Goal: Information Seeking & Learning: Learn about a topic

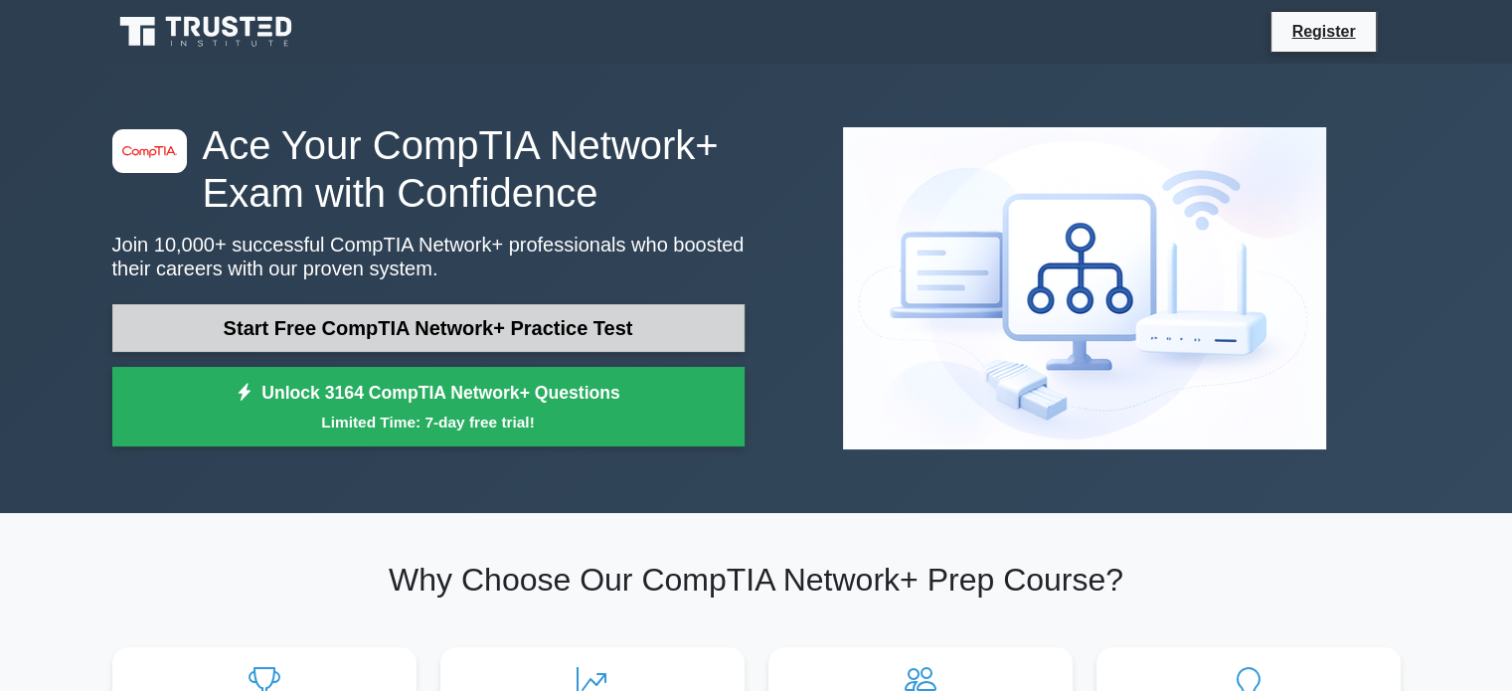
click at [410, 338] on link "Start Free CompTIA Network+ Practice Test" at bounding box center [428, 328] width 632 height 48
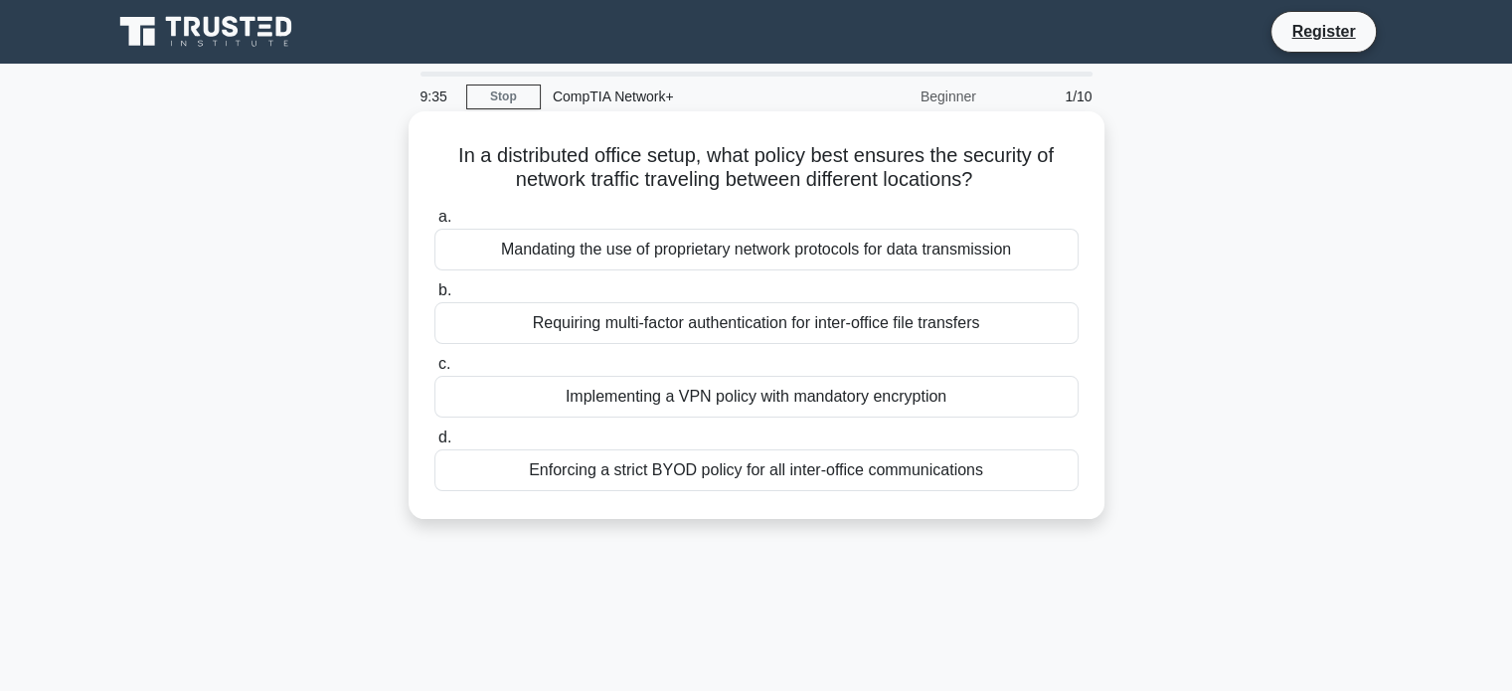
click at [743, 406] on div "Implementing a VPN policy with mandatory encryption" at bounding box center [756, 397] width 644 height 42
click at [434, 371] on input "c. Implementing a VPN policy with mandatory encryption" at bounding box center [434, 364] width 0 height 13
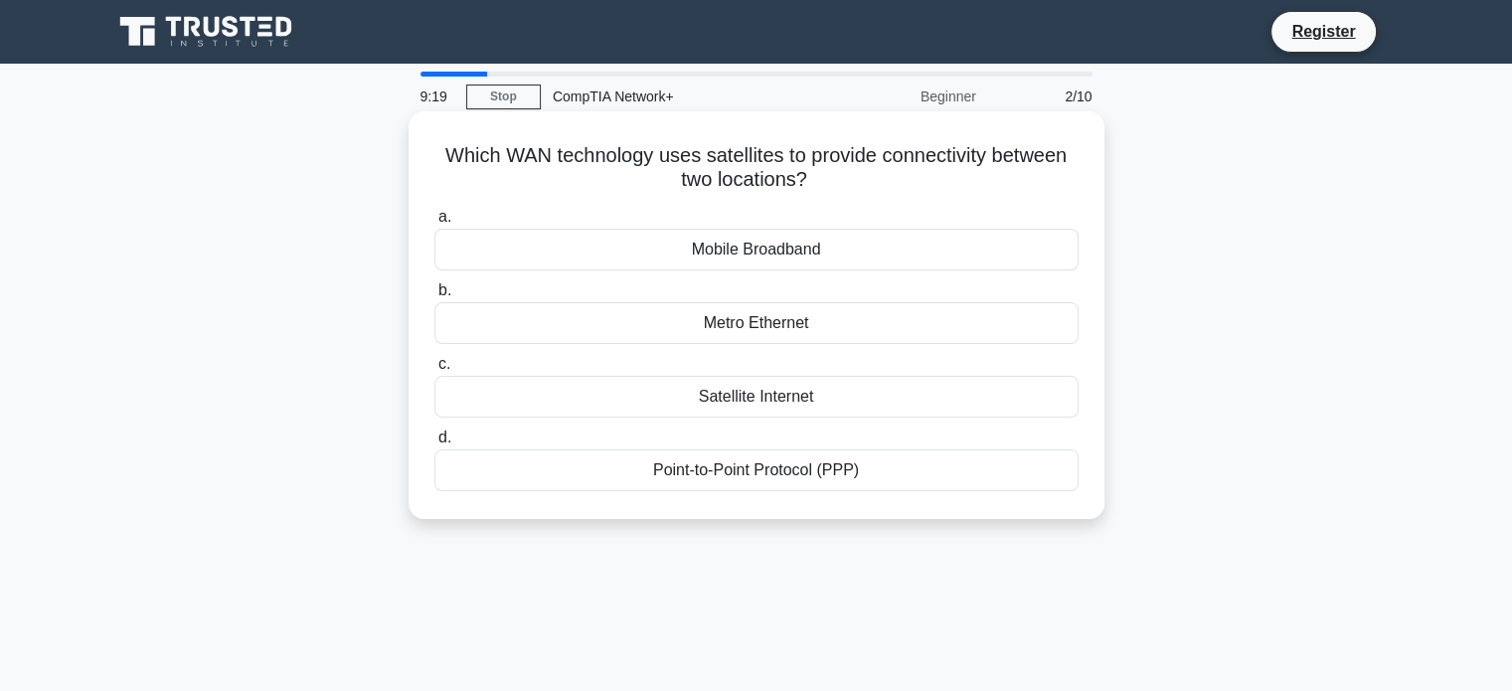
click at [815, 478] on div "Point-to-Point Protocol (PPP)" at bounding box center [756, 470] width 644 height 42
click at [434, 444] on input "d. Point-to-Point Protocol (PPP)" at bounding box center [434, 437] width 0 height 13
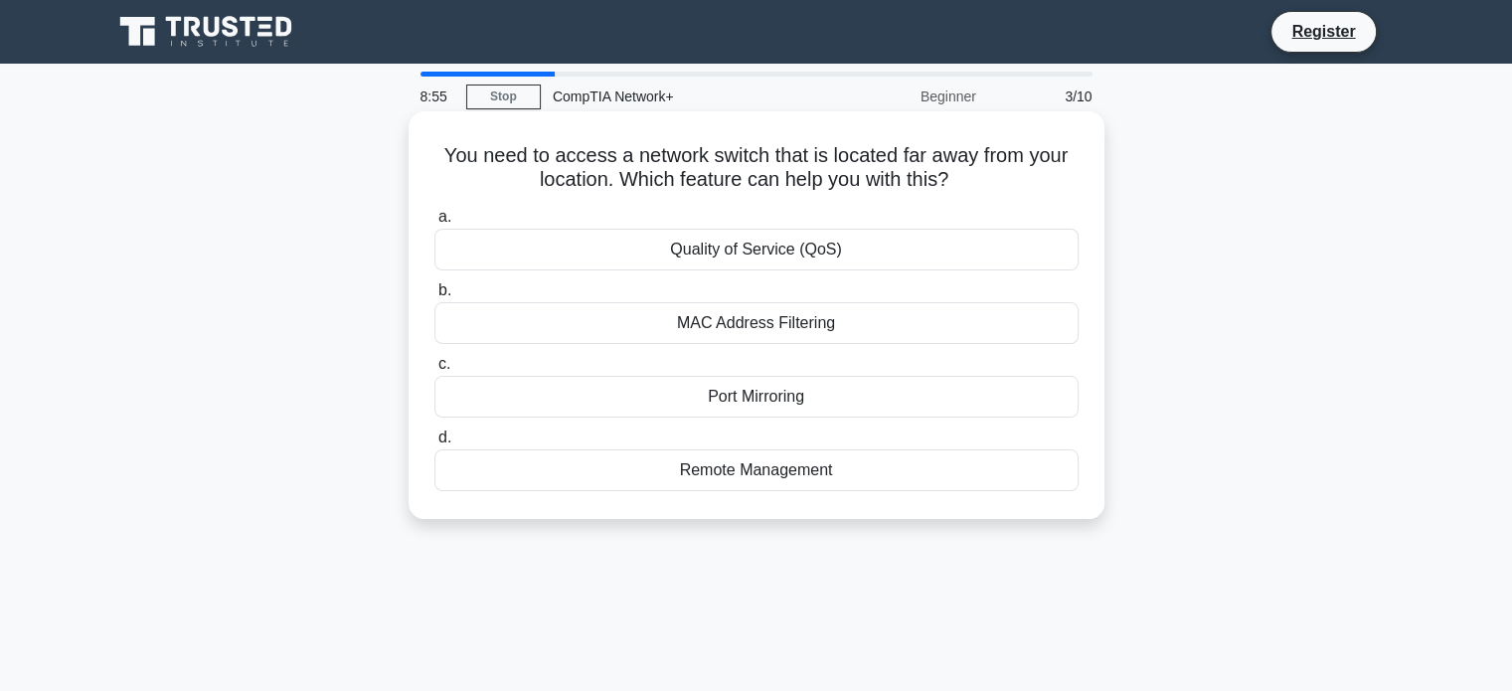
click at [765, 316] on div "MAC Address Filtering" at bounding box center [756, 323] width 644 height 42
click at [434, 297] on input "b. MAC Address Filtering" at bounding box center [434, 290] width 0 height 13
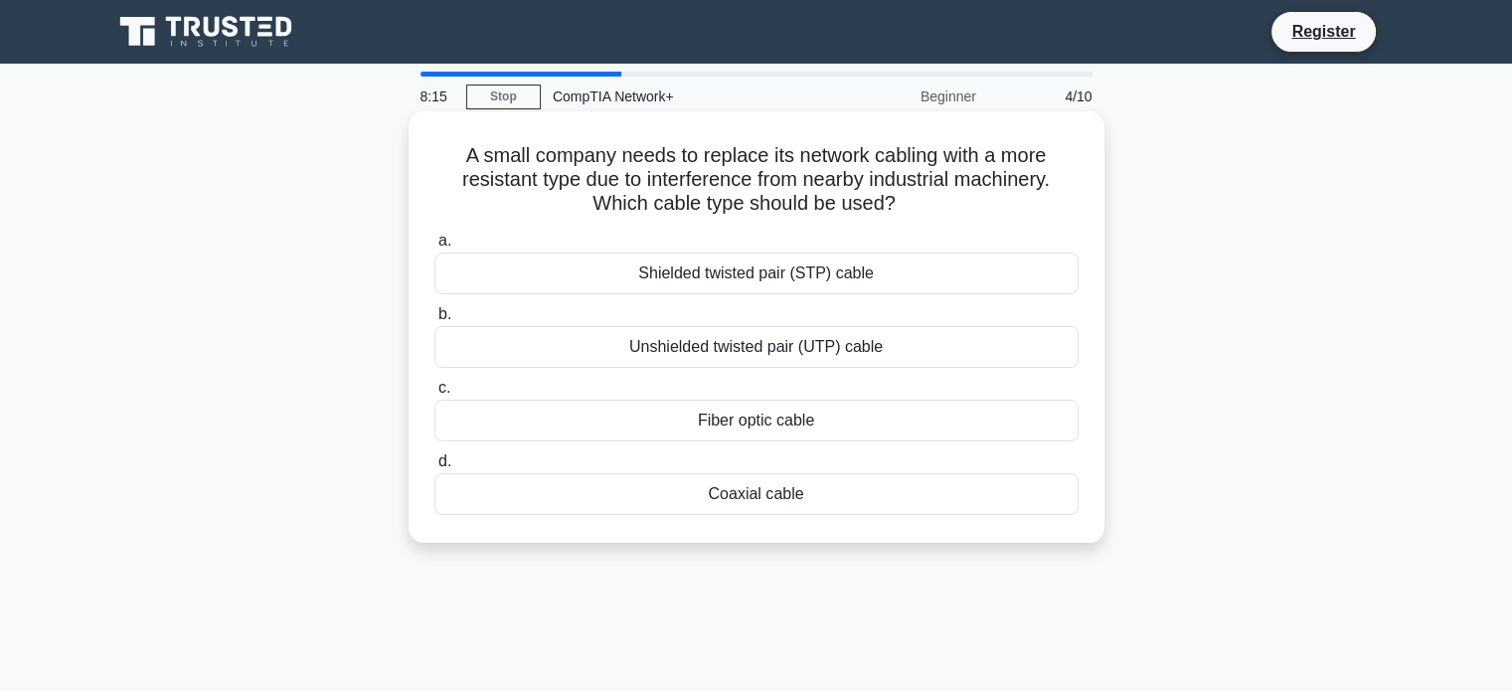
click at [926, 281] on div "Shielded twisted pair (STP) cable" at bounding box center [756, 273] width 644 height 42
click at [434, 248] on input "a. Shielded twisted pair (STP) cable" at bounding box center [434, 241] width 0 height 13
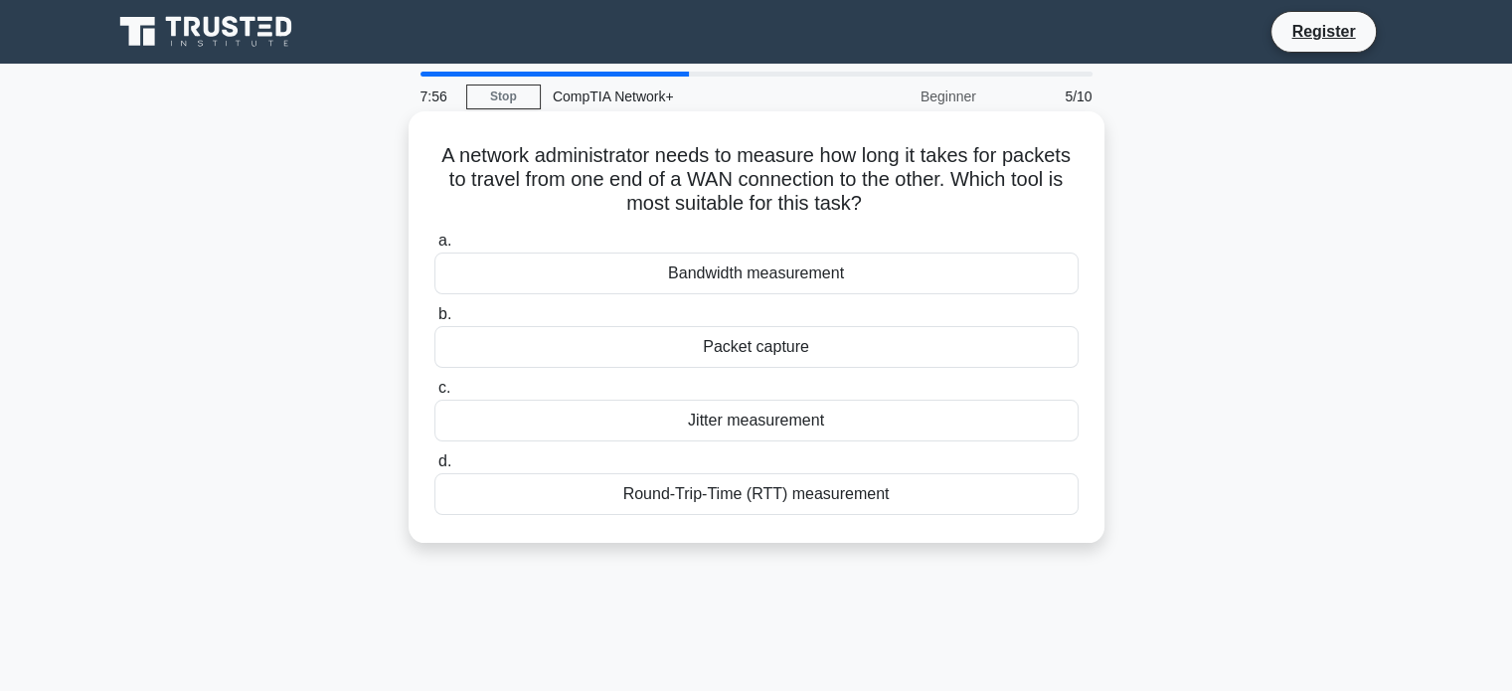
click at [992, 504] on div "Round-Trip-Time (RTT) measurement" at bounding box center [756, 494] width 644 height 42
click at [434, 468] on input "d. Round-Trip-Time (RTT) measurement" at bounding box center [434, 461] width 0 height 13
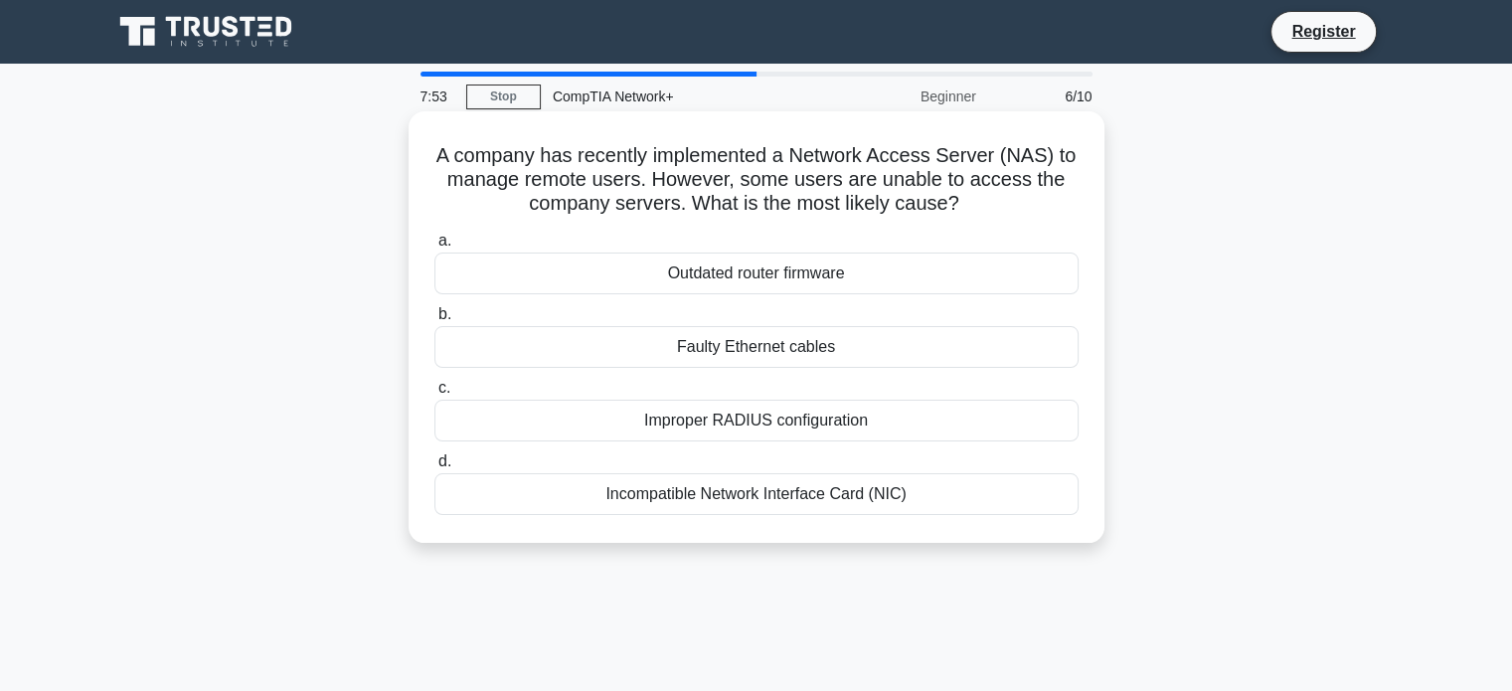
click at [832, 366] on div "Faulty Ethernet cables" at bounding box center [756, 347] width 644 height 42
click at [434, 321] on input "b. Faulty Ethernet cables" at bounding box center [434, 314] width 0 height 13
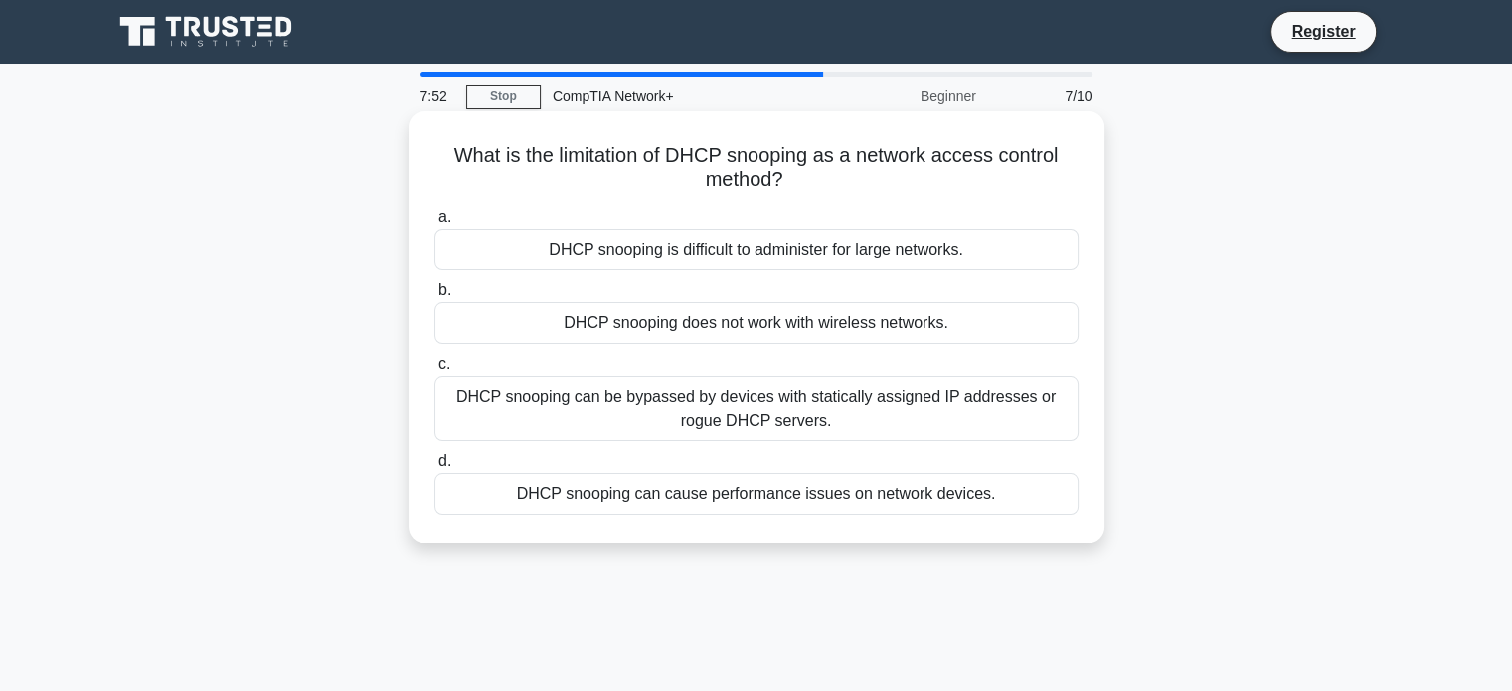
click at [861, 329] on div "DHCP snooping does not work with wireless networks." at bounding box center [756, 323] width 644 height 42
click at [434, 297] on input "b. DHCP snooping does not work with wireless networks." at bounding box center [434, 290] width 0 height 13
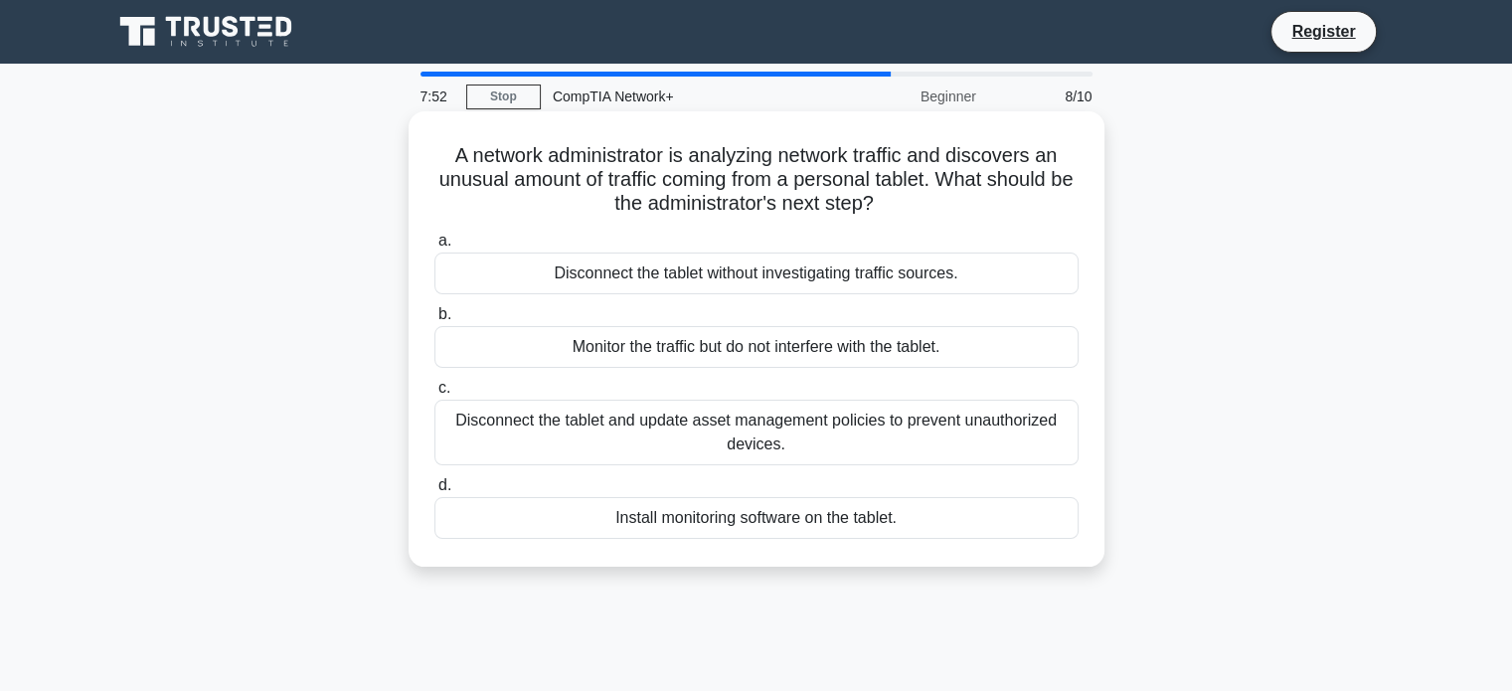
click at [858, 340] on div "Monitor the traffic but do not interfere with the tablet." at bounding box center [756, 347] width 644 height 42
click at [434, 321] on input "b. Monitor the traffic but do not interfere with the tablet." at bounding box center [434, 314] width 0 height 13
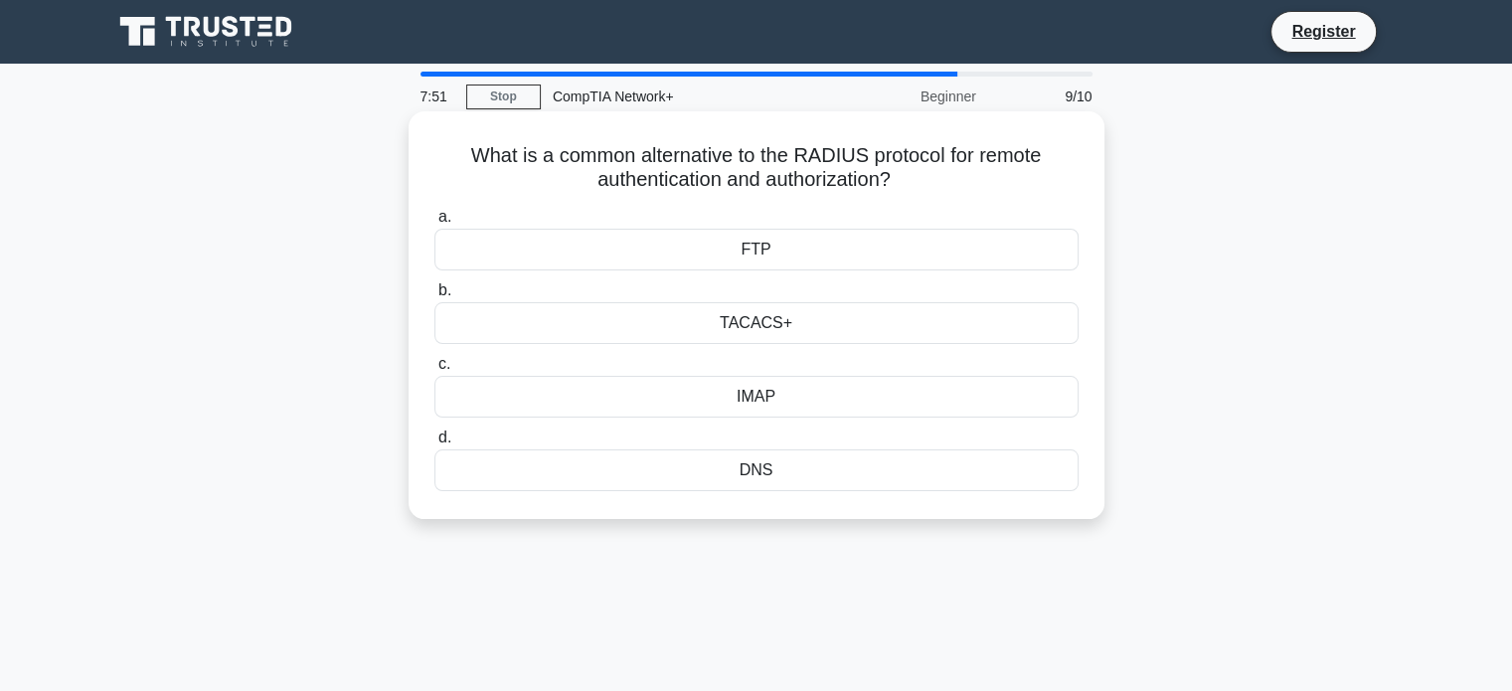
click at [847, 432] on label "d. DNS" at bounding box center [756, 458] width 644 height 66
click at [434, 432] on input "d. DNS" at bounding box center [434, 437] width 0 height 13
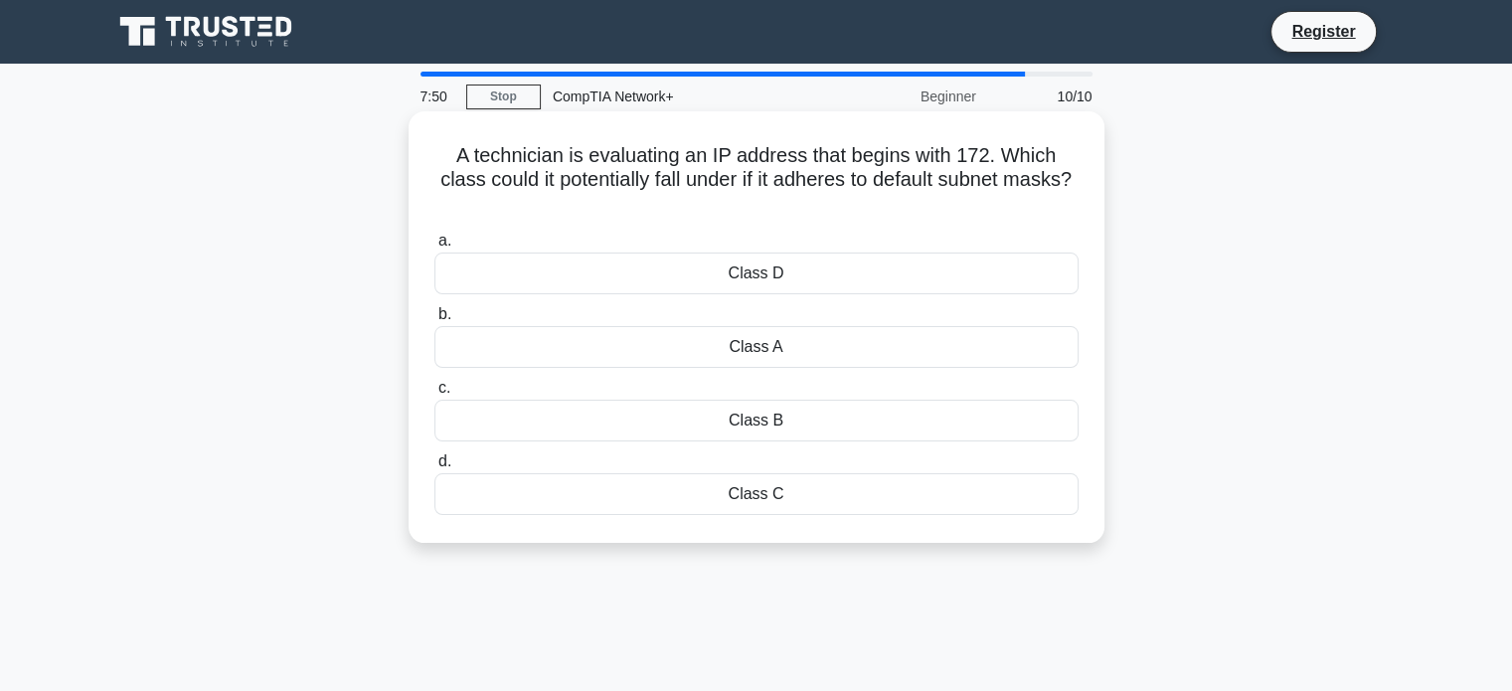
click at [876, 345] on div "Class A" at bounding box center [756, 347] width 644 height 42
click at [434, 321] on input "b. Class A" at bounding box center [434, 314] width 0 height 13
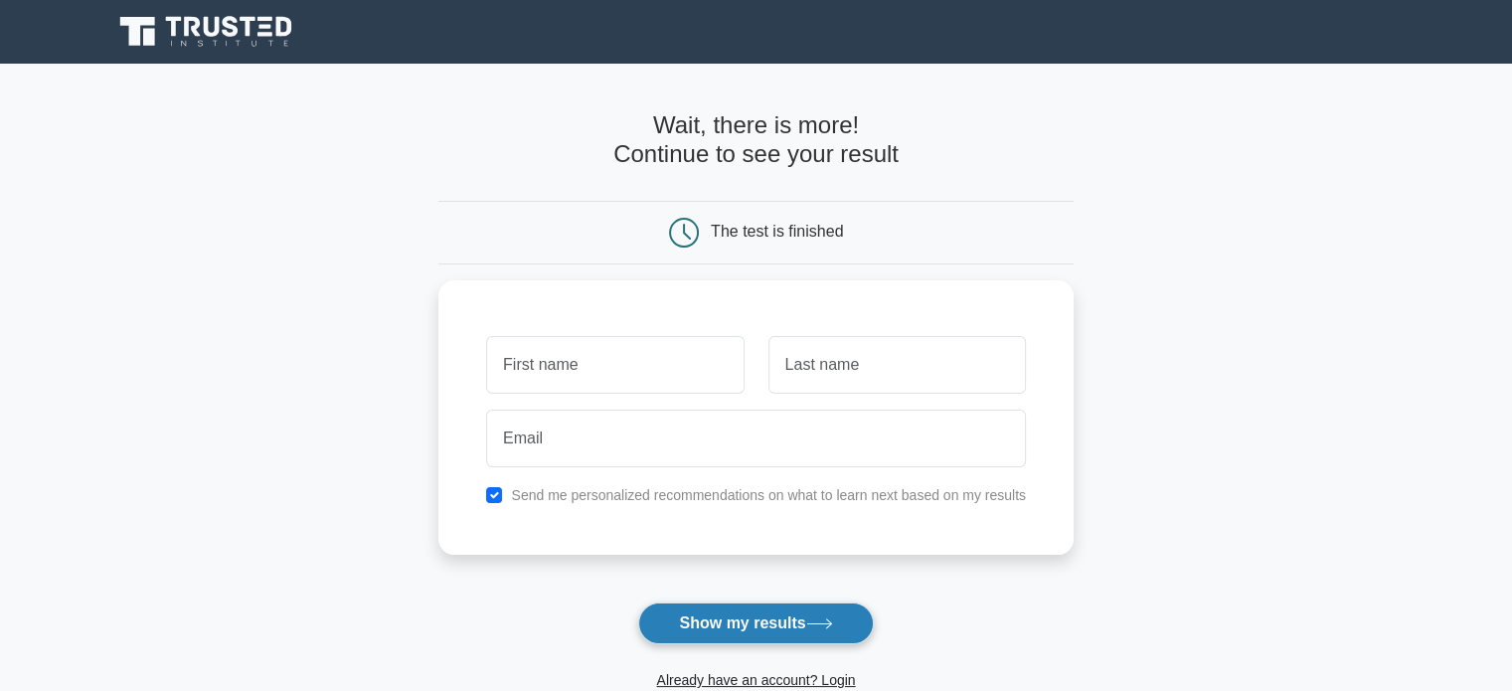
click at [775, 622] on button "Show my results" at bounding box center [755, 623] width 235 height 42
click at [822, 628] on icon at bounding box center [819, 623] width 27 height 11
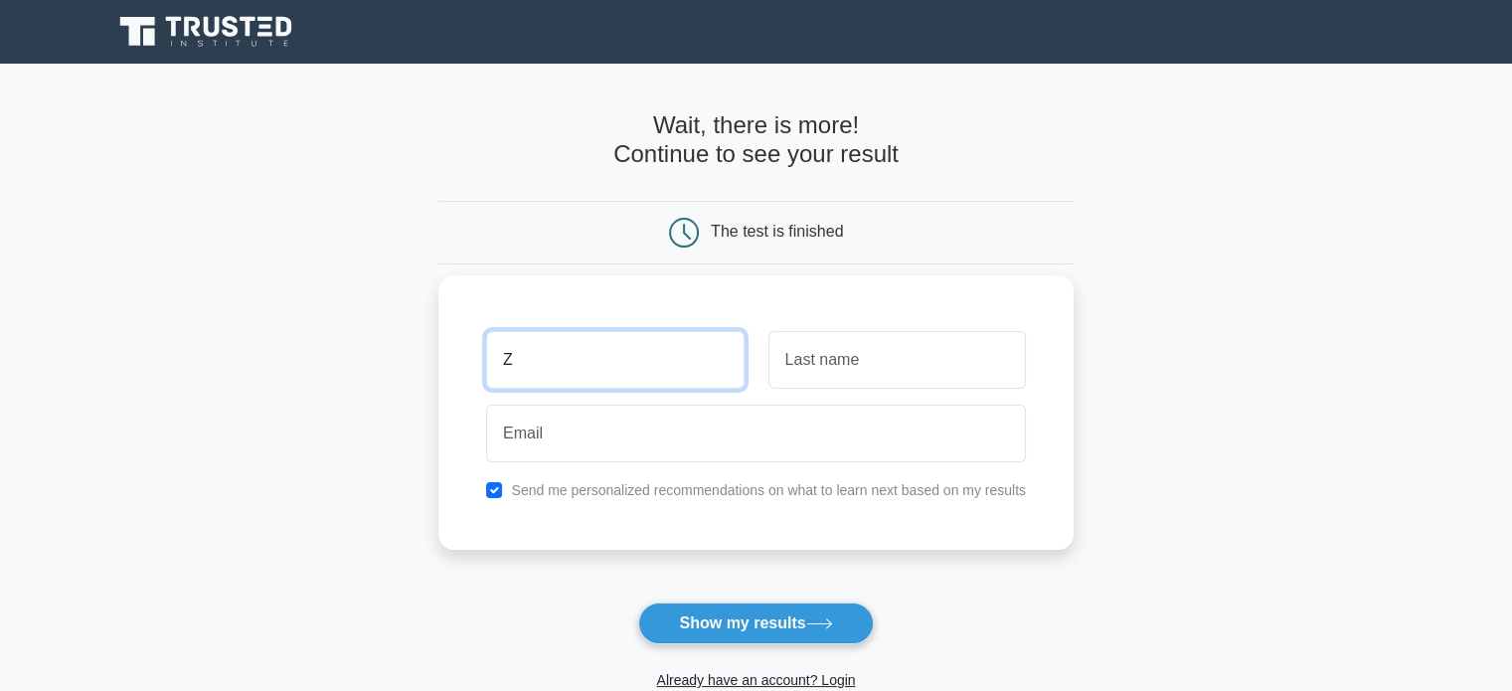
type input "Z"
click at [852, 366] on input "text" at bounding box center [896, 360] width 257 height 58
type input "Aa"
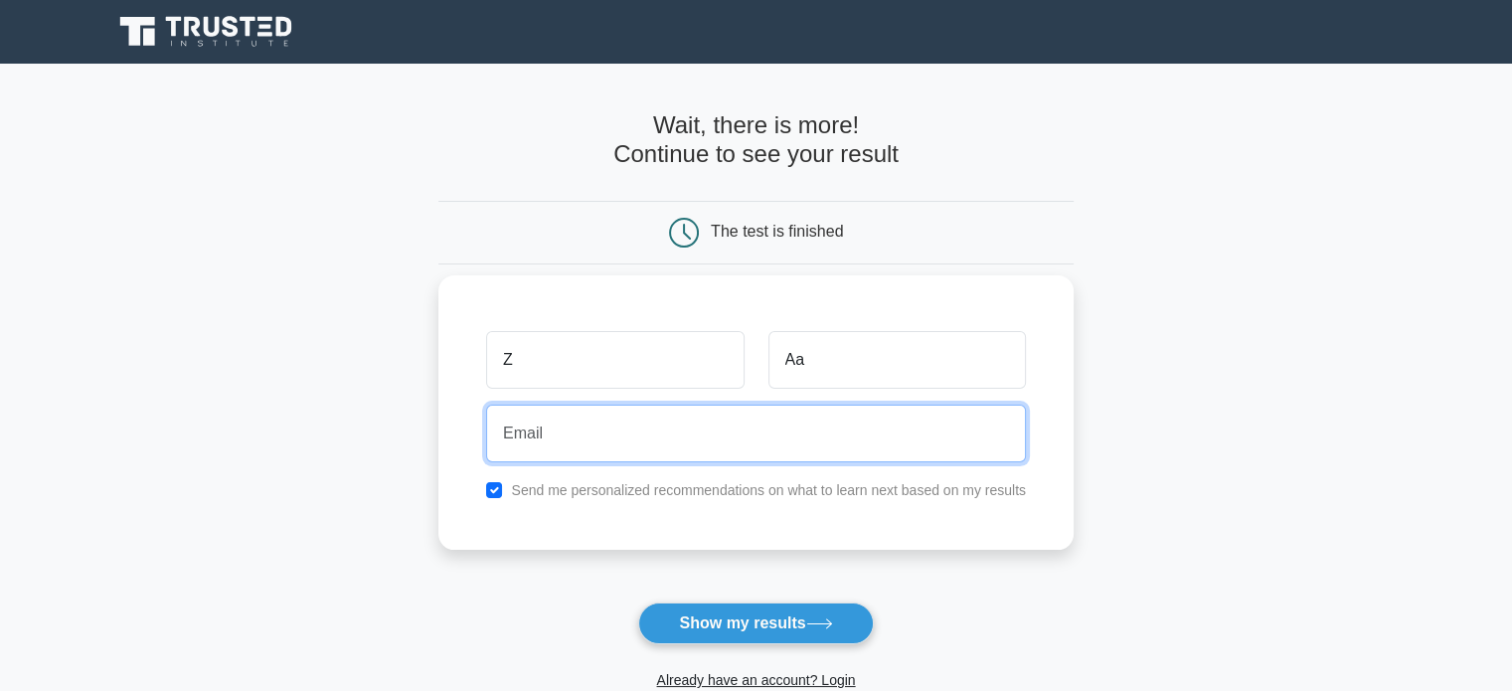
click at [782, 435] on input "email" at bounding box center [756, 434] width 540 height 58
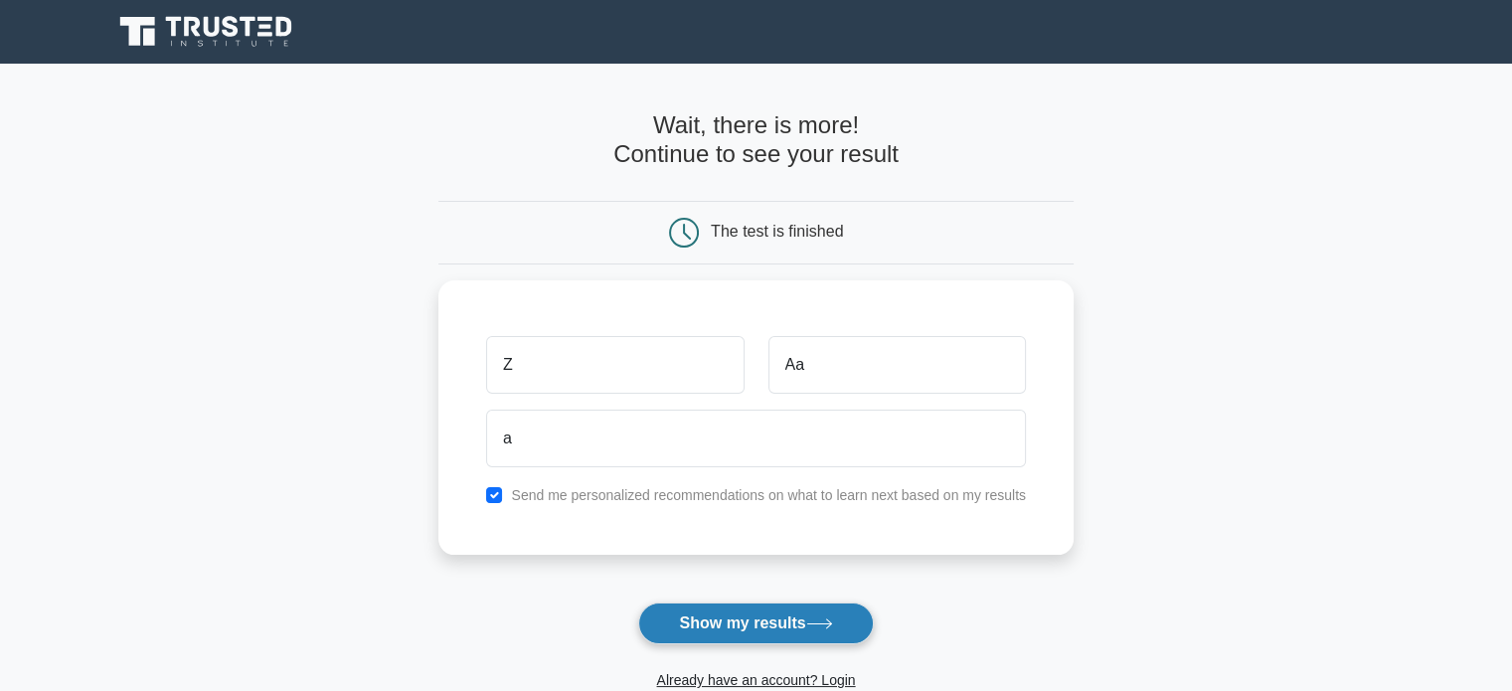
click at [779, 611] on button "Show my results" at bounding box center [755, 623] width 235 height 42
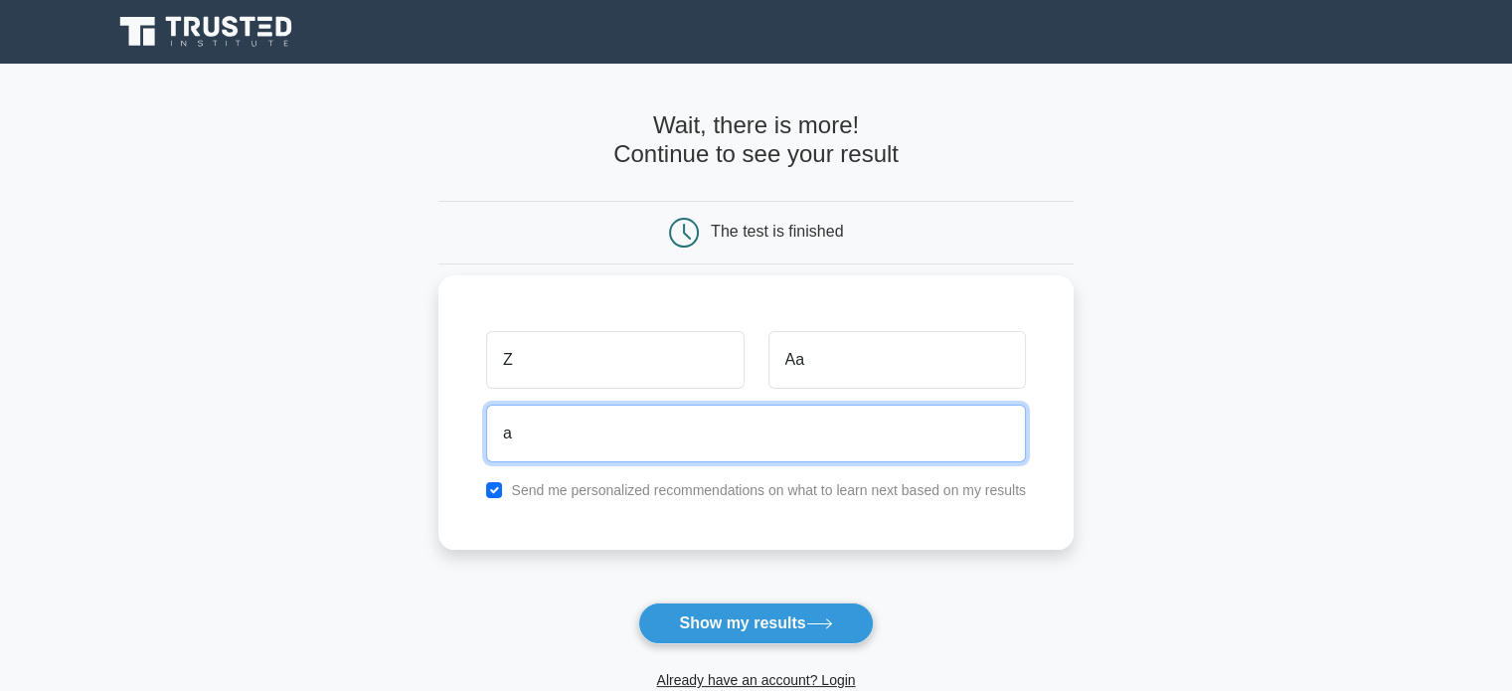
click at [807, 444] on input "a" at bounding box center [756, 434] width 540 height 58
type input "asds@fjehfdih.com"
click at [638, 602] on button "Show my results" at bounding box center [755, 623] width 235 height 42
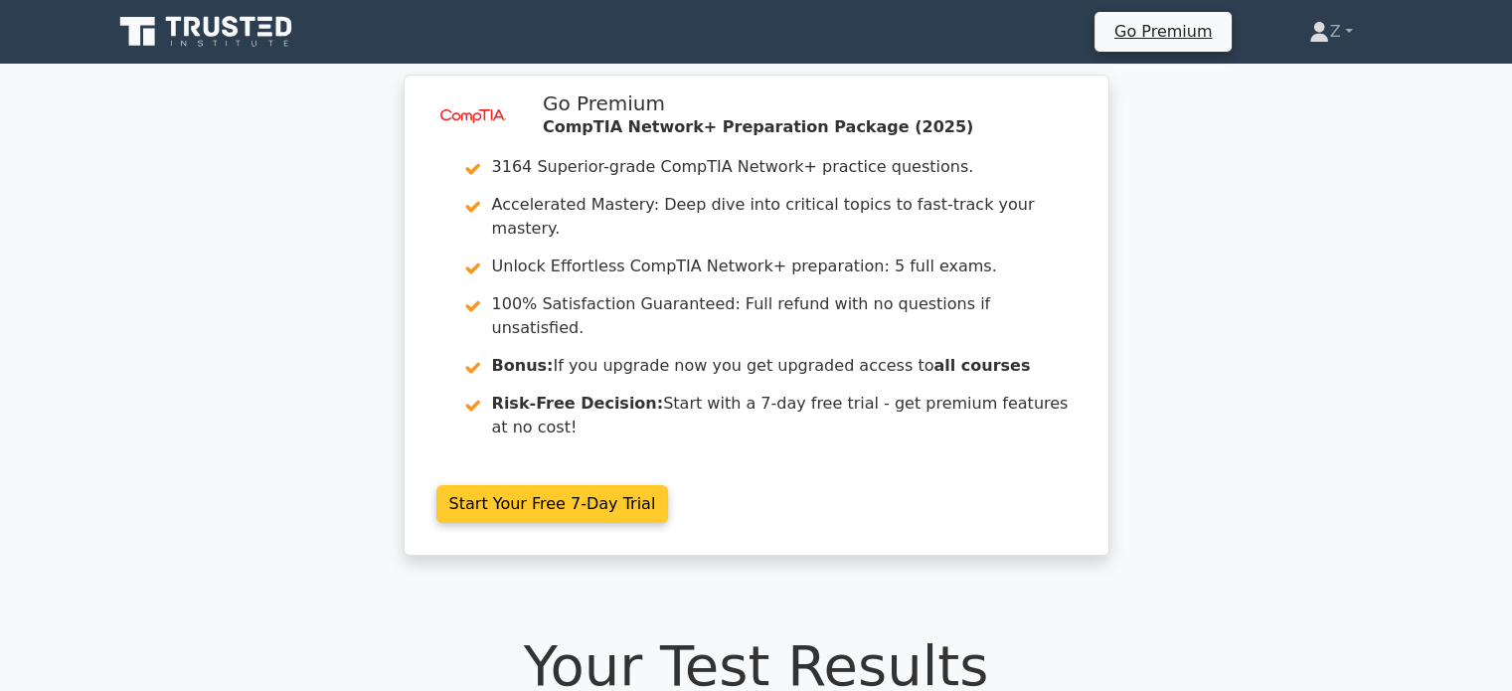
click at [591, 485] on link "Start Your Free 7-Day Trial" at bounding box center [552, 504] width 233 height 38
